Goal: Task Accomplishment & Management: Use online tool/utility

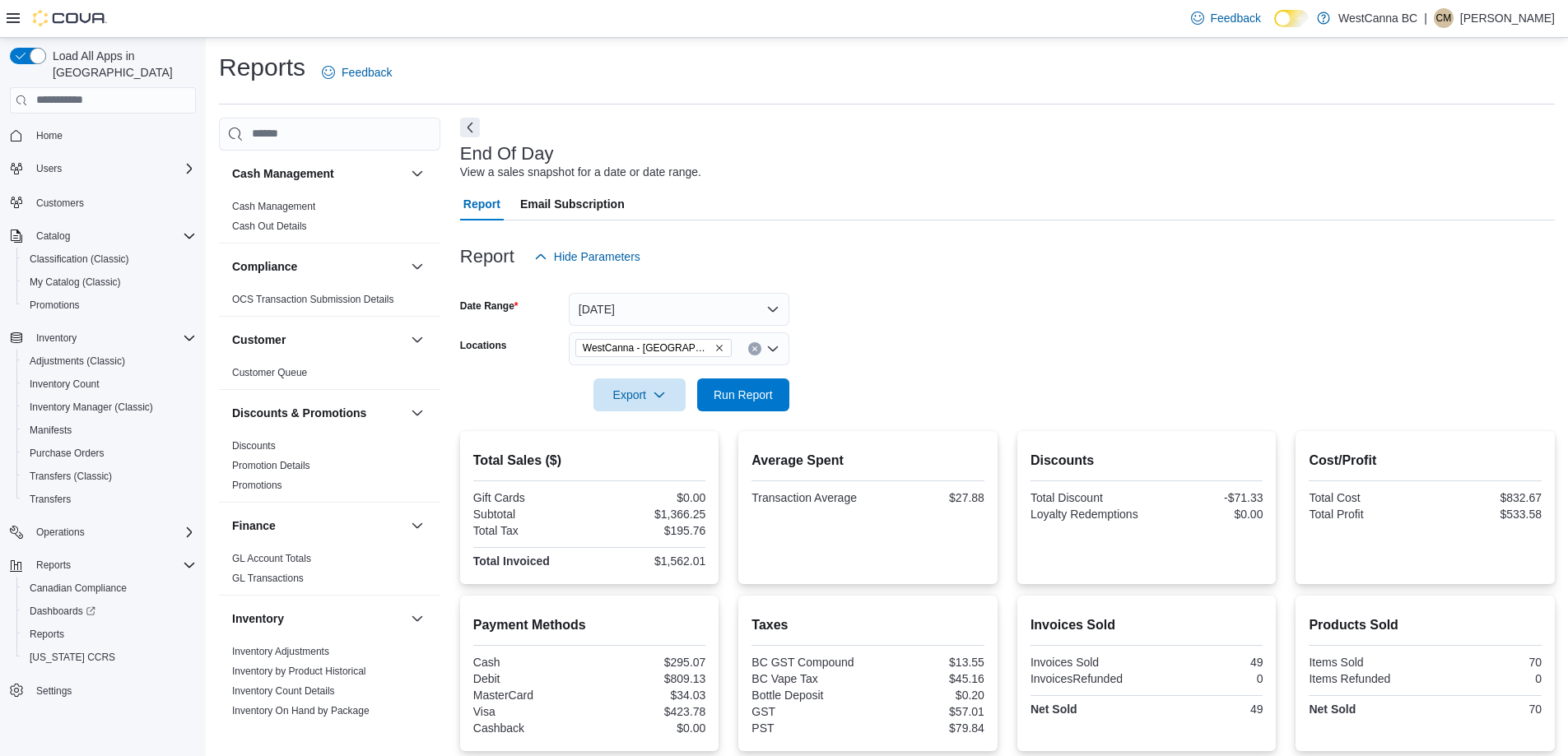
scroll to position [132, 0]
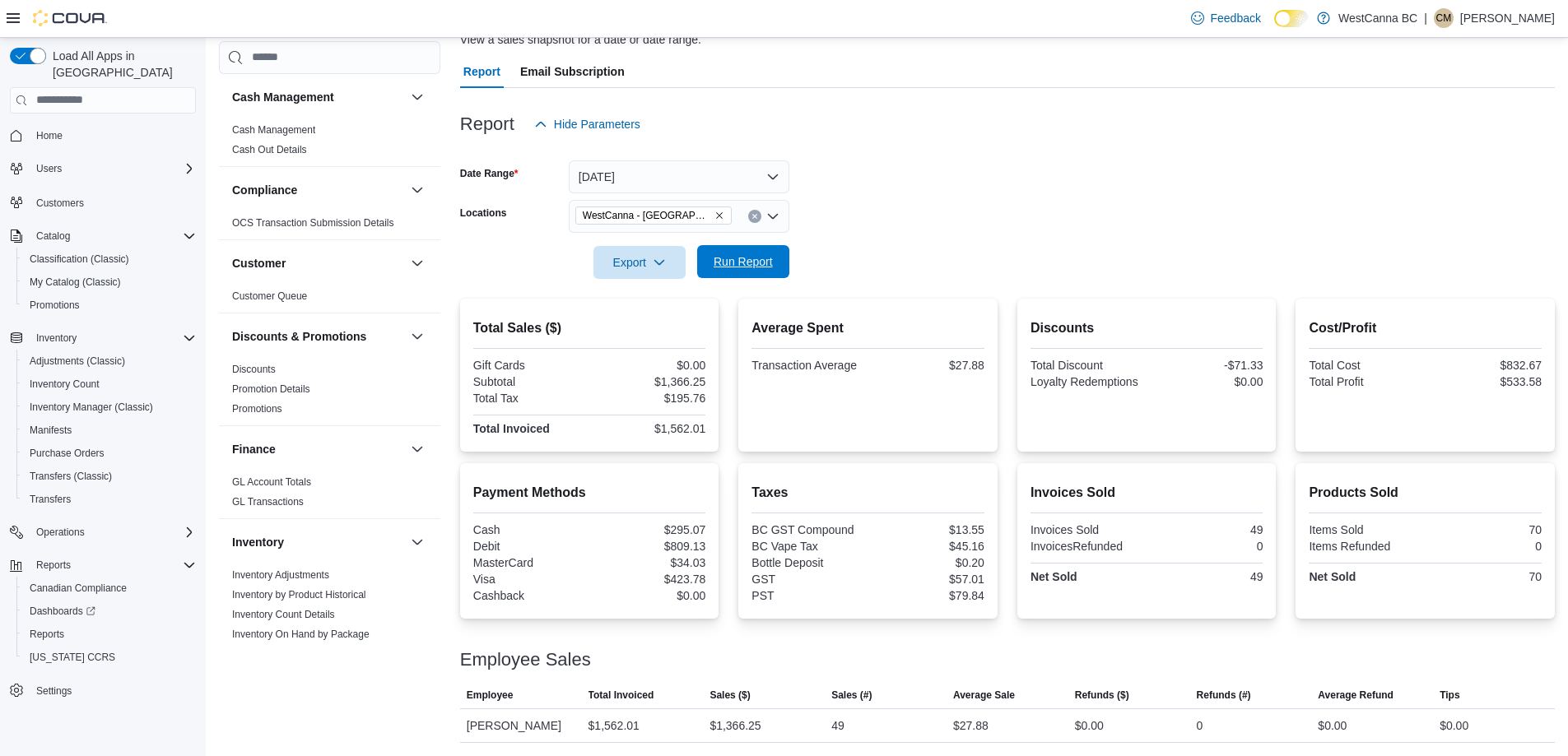
click at [719, 265] on span "Run Report" at bounding box center [743, 261] width 59 height 17
click at [1487, 21] on p "Conrad MacDonald" at bounding box center [1507, 18] width 95 height 19
click at [1451, 166] on span "Sign Out" at bounding box center [1449, 160] width 44 height 17
